Goal: Task Accomplishment & Management: Use online tool/utility

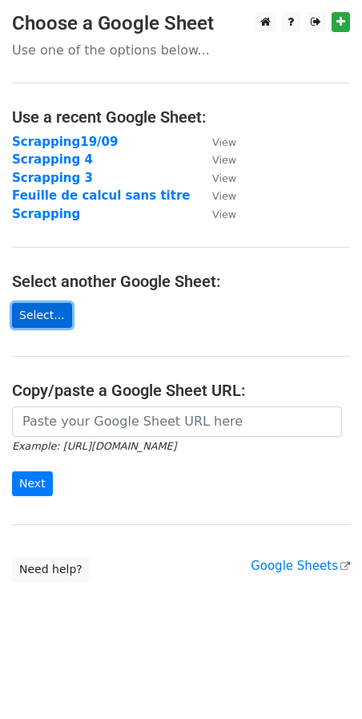
click at [51, 320] on link "Select..." at bounding box center [42, 315] width 60 height 25
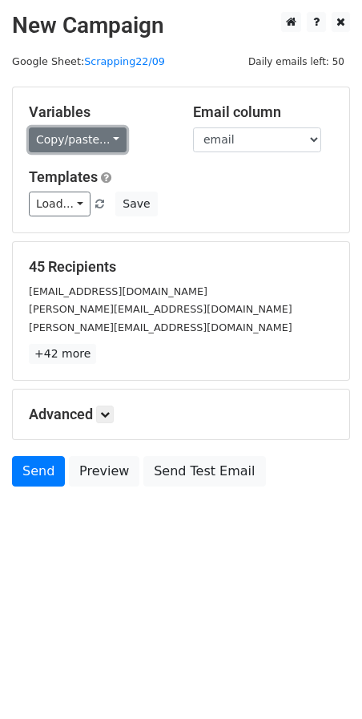
click at [85, 134] on link "Copy/paste..." at bounding box center [78, 139] width 98 height 25
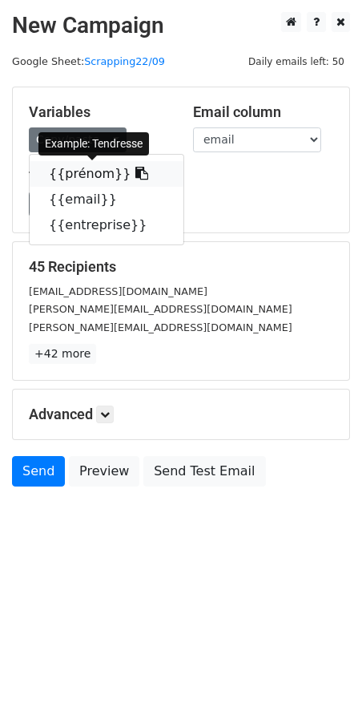
click at [93, 168] on link "{{prénom}}" at bounding box center [107, 174] width 154 height 26
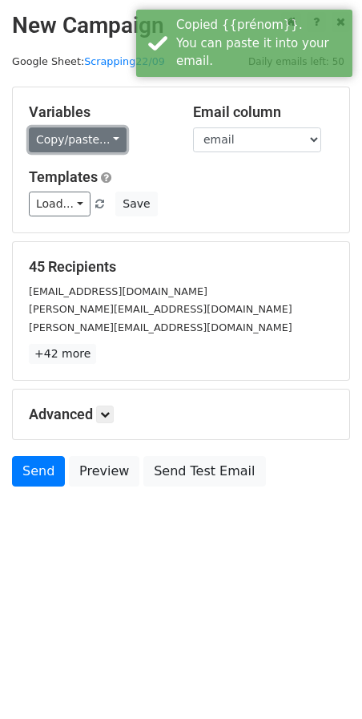
click at [107, 146] on link "Copy/paste..." at bounding box center [78, 139] width 98 height 25
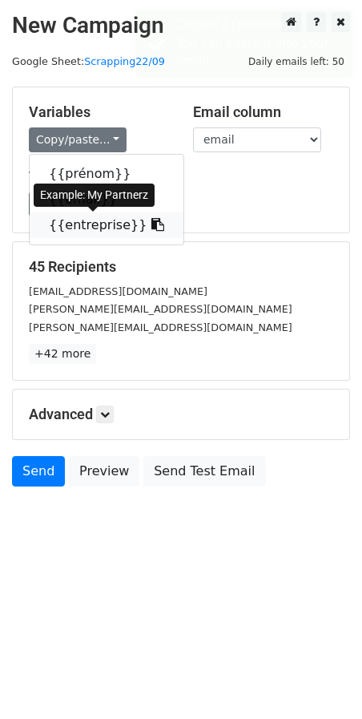
click at [95, 228] on link "{{entreprise}}" at bounding box center [107, 225] width 154 height 26
